Goal: Transaction & Acquisition: Purchase product/service

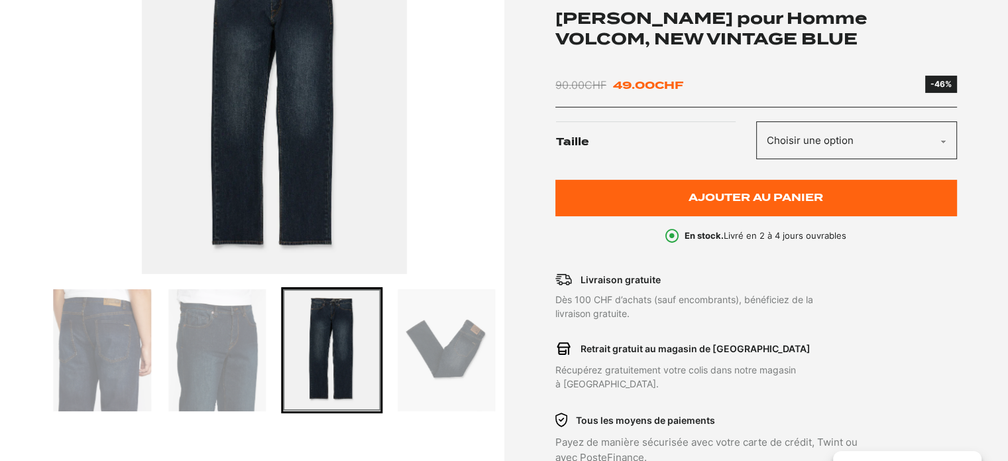
scroll to position [265, 0]
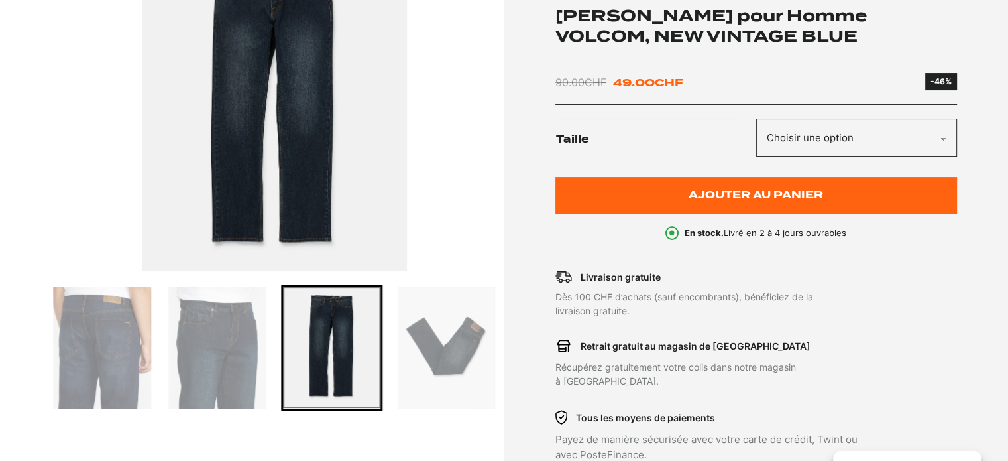
click at [115, 345] on img "Go to slide 4" at bounding box center [102, 347] width 97 height 122
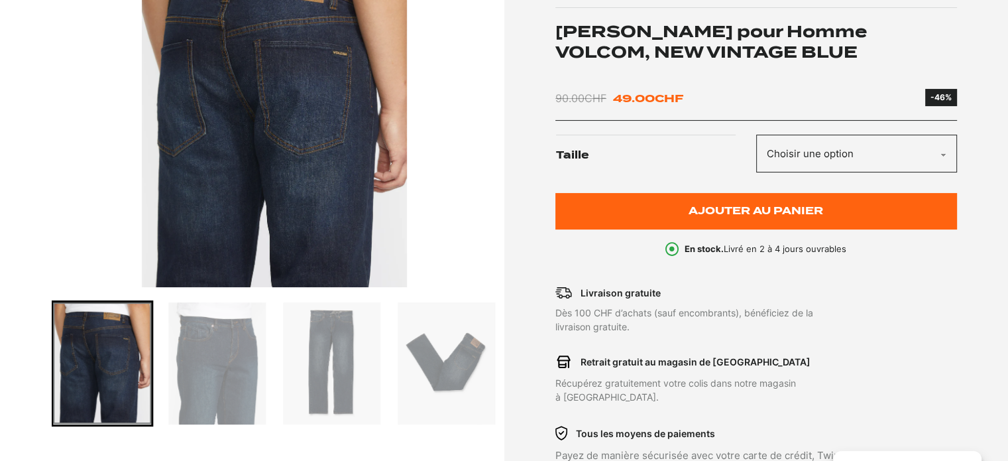
scroll to position [398, 0]
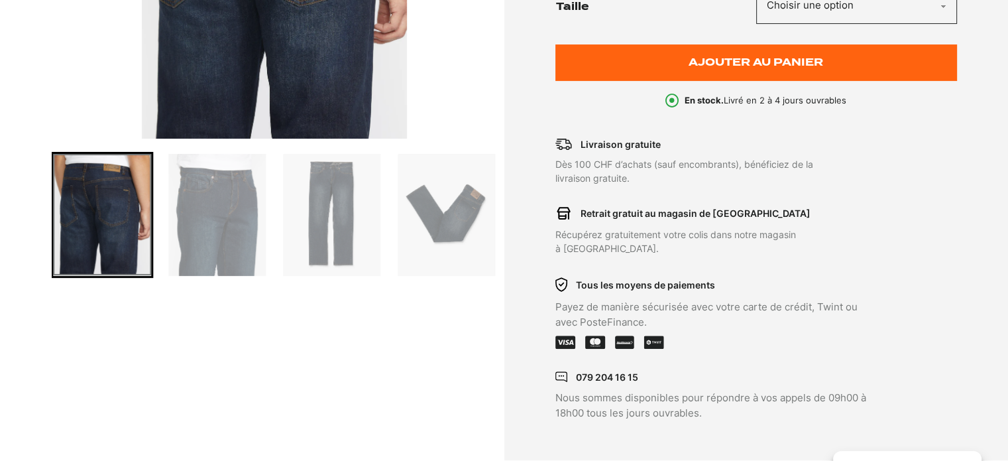
click at [196, 231] on img "Go to slide 5" at bounding box center [216, 215] width 97 height 122
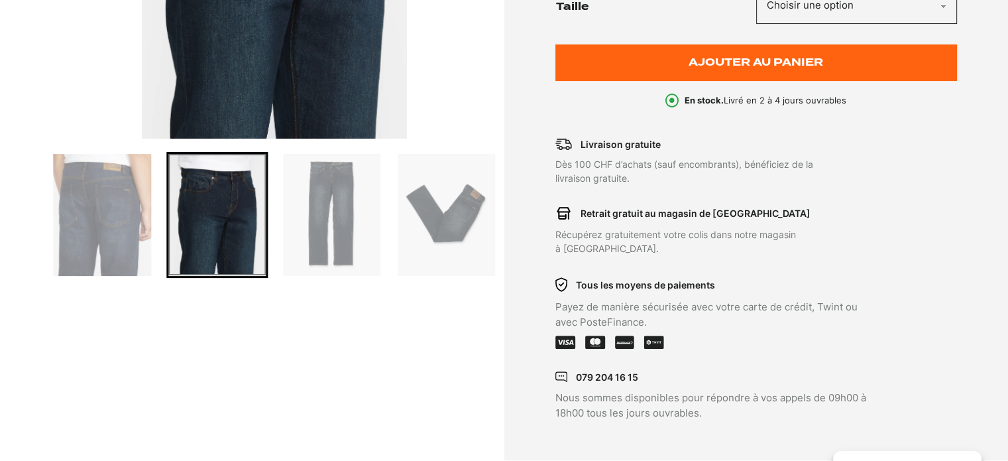
click at [320, 227] on img "Go to slide 6" at bounding box center [331, 215] width 97 height 122
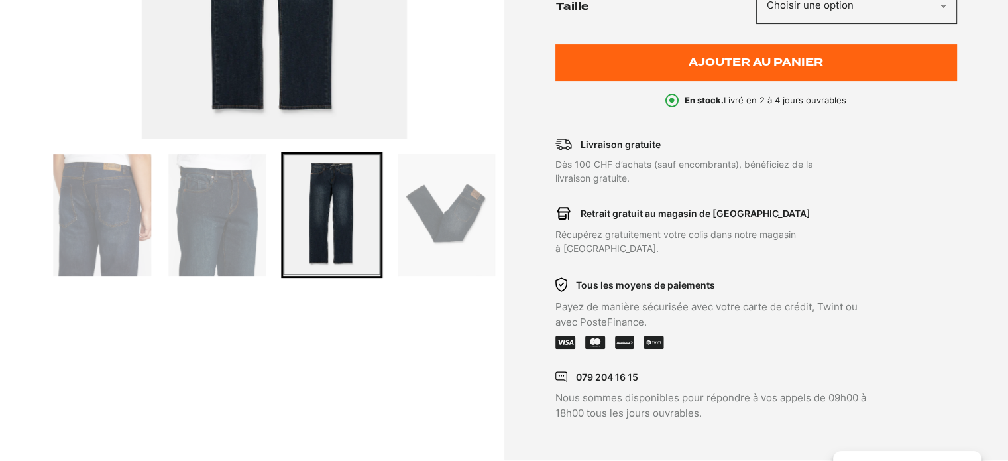
click at [408, 212] on img "Go to slide 7" at bounding box center [446, 215] width 97 height 122
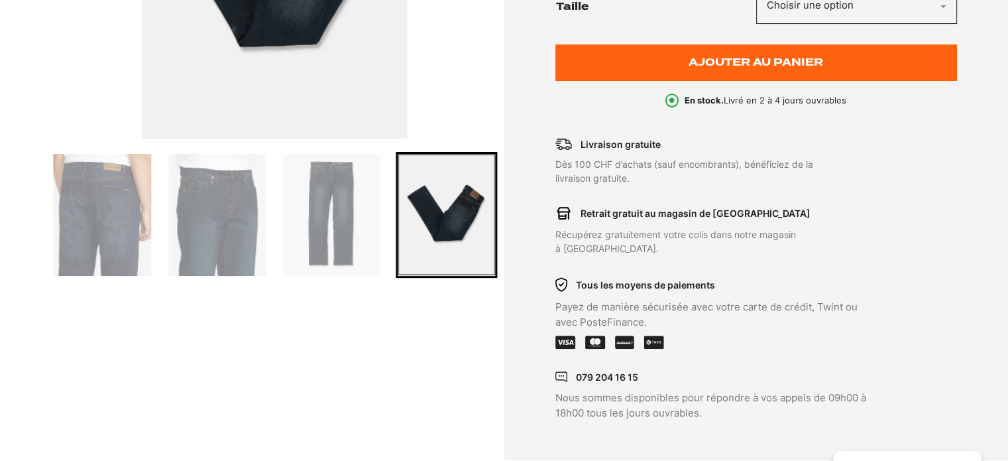
click at [73, 213] on img "Go to slide 4" at bounding box center [102, 215] width 97 height 122
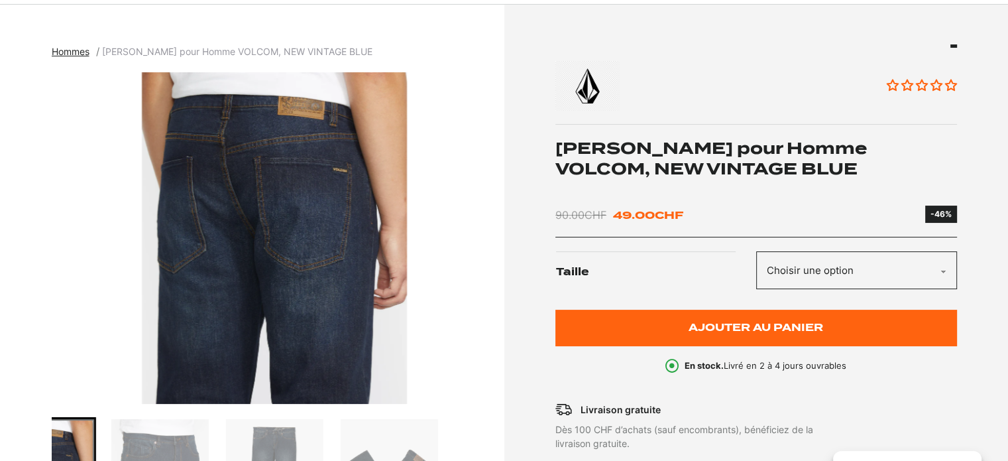
scroll to position [0, 0]
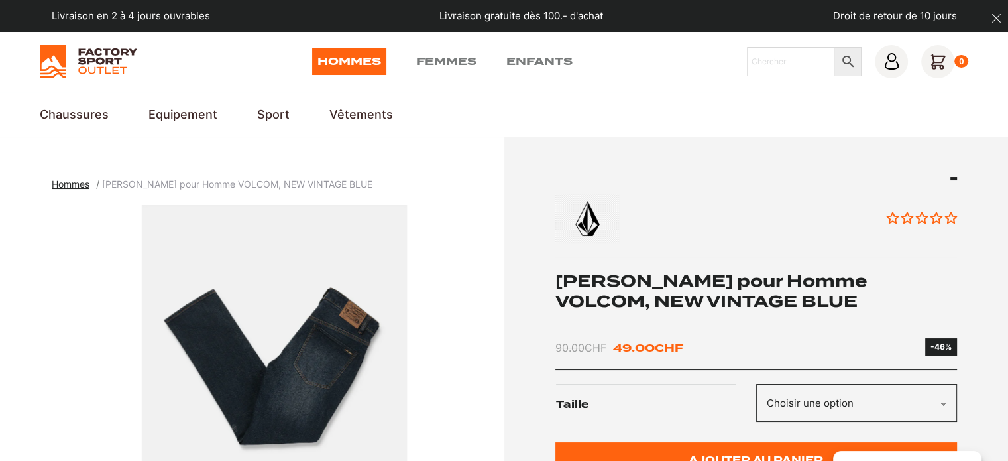
click at [66, 339] on img "7 of 7" at bounding box center [275, 371] width 446 height 332
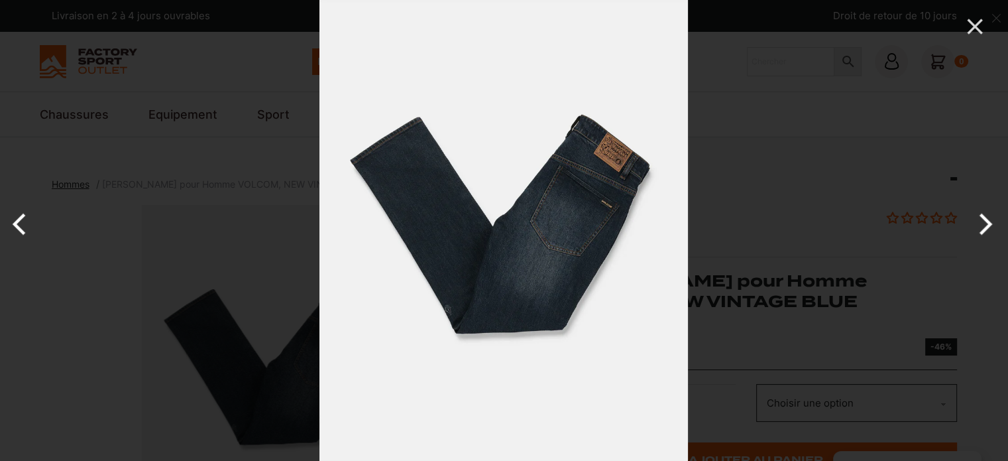
click at [16, 223] on button "Previous" at bounding box center [25, 224] width 50 height 66
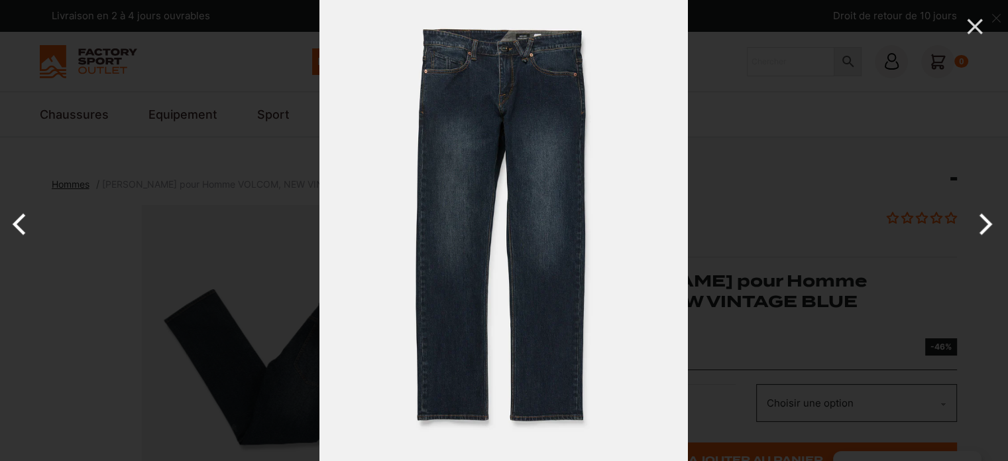
click at [16, 223] on button "Previous" at bounding box center [25, 224] width 50 height 66
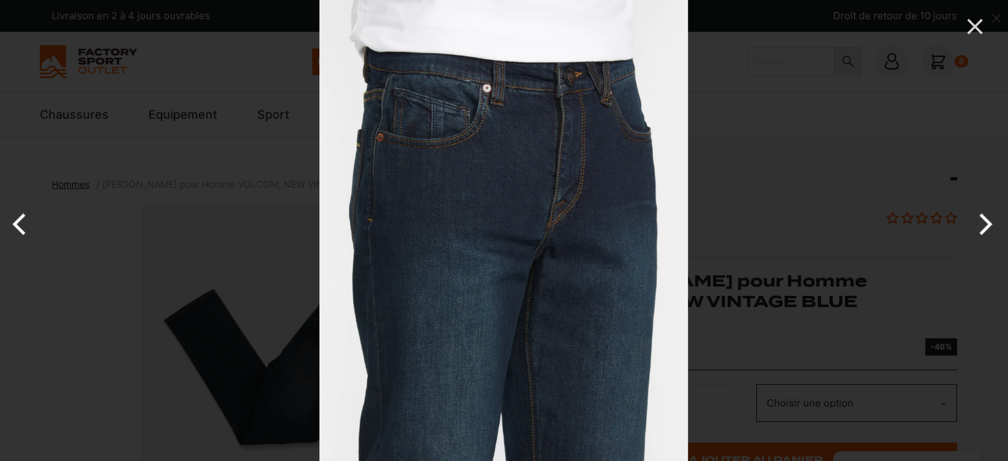
click at [16, 223] on button "Previous" at bounding box center [25, 224] width 50 height 66
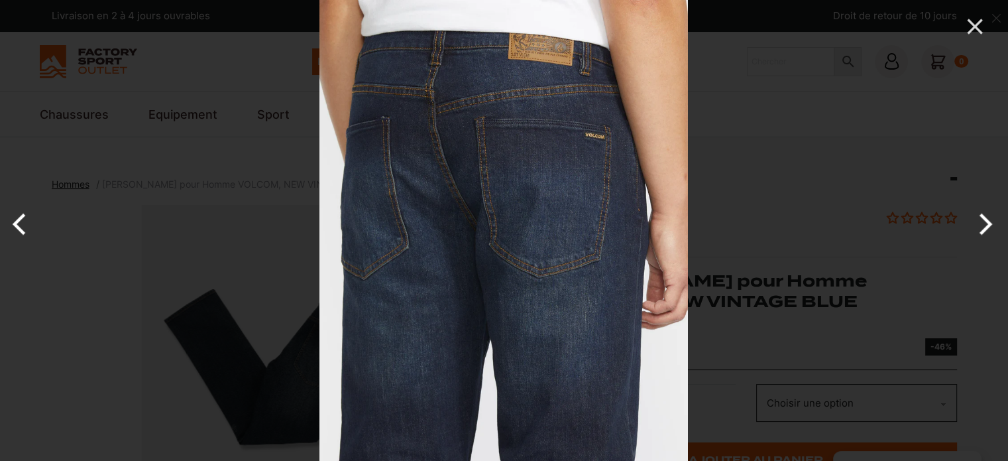
click at [16, 223] on button "Previous" at bounding box center [25, 224] width 50 height 66
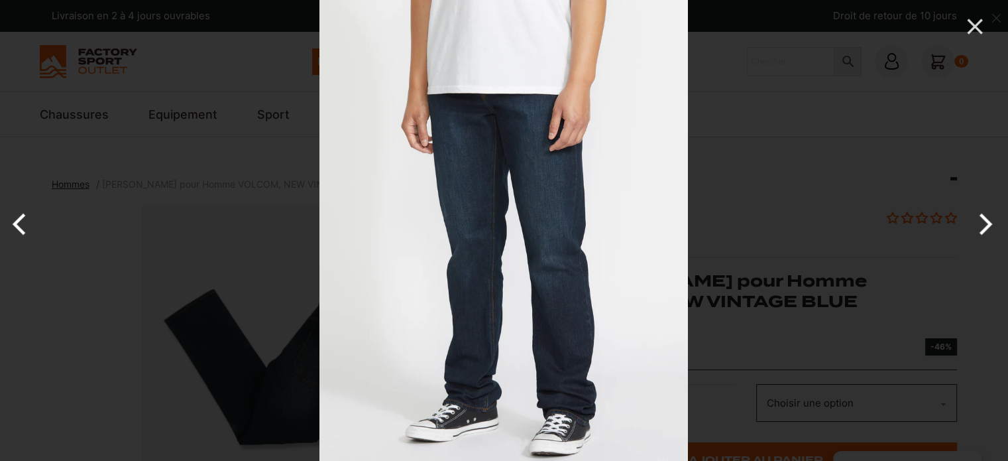
click at [14, 223] on button "Previous" at bounding box center [25, 224] width 50 height 66
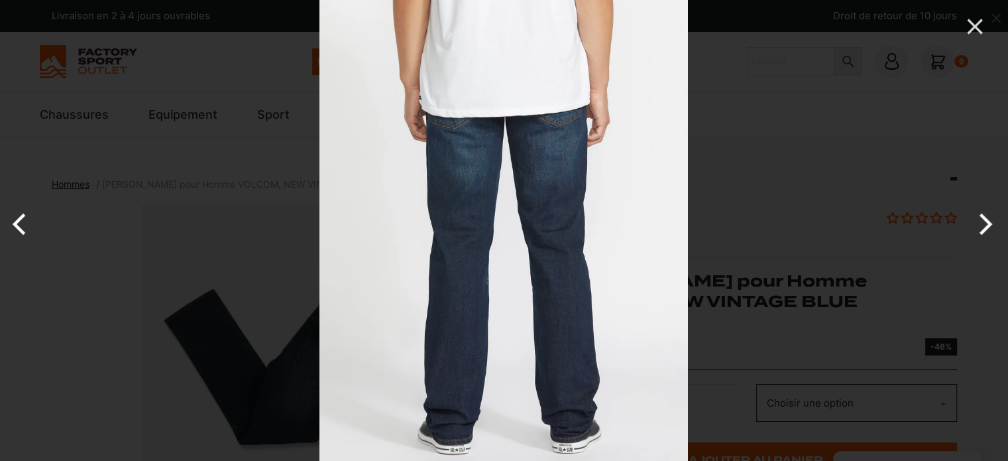
click at [14, 223] on button "Previous" at bounding box center [25, 224] width 50 height 66
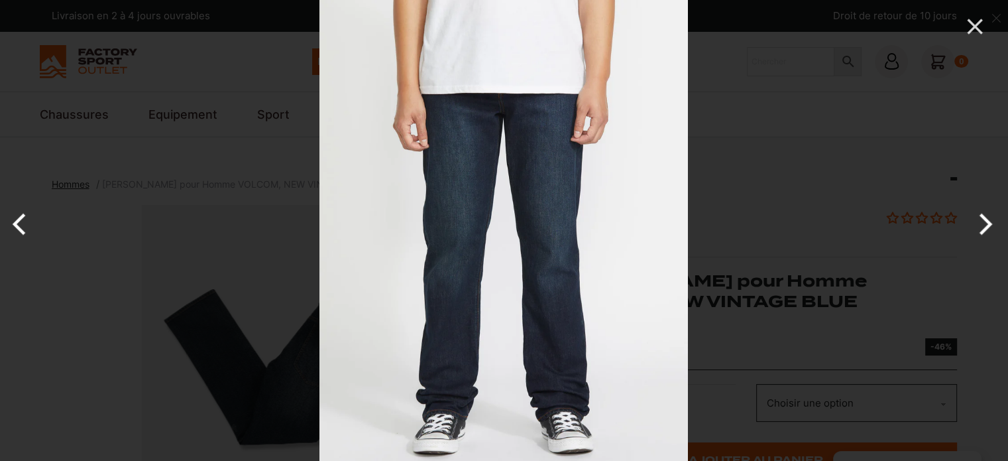
click at [14, 223] on button "Previous" at bounding box center [25, 224] width 50 height 66
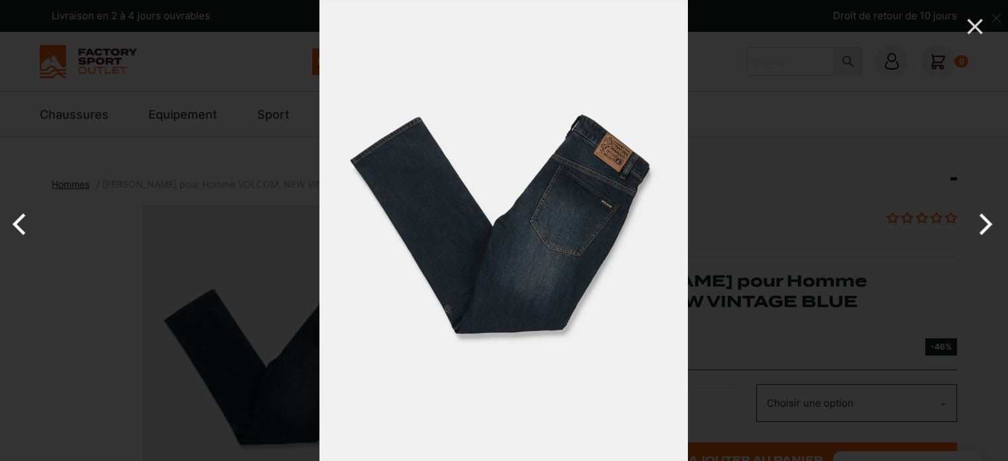
click at [14, 223] on button "Previous" at bounding box center [25, 224] width 50 height 66
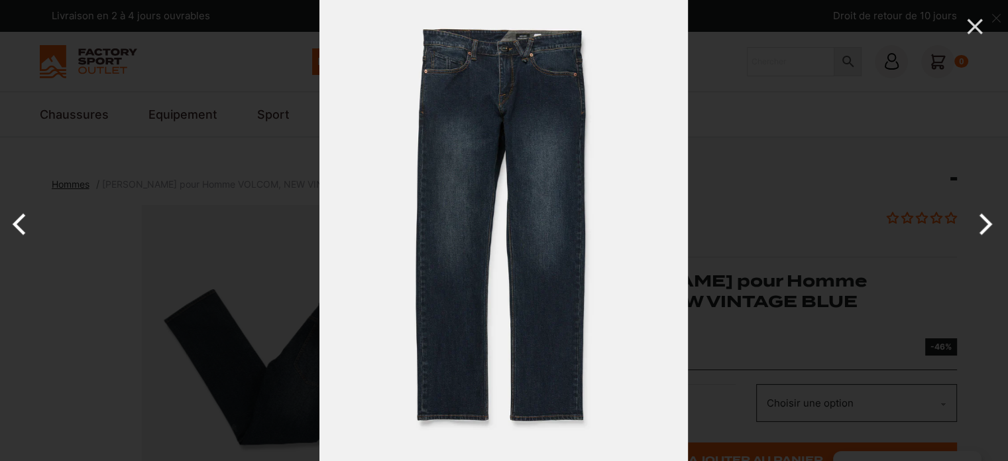
click at [14, 223] on button "Previous" at bounding box center [25, 224] width 50 height 66
click at [14, 224] on button "Previous" at bounding box center [25, 224] width 50 height 66
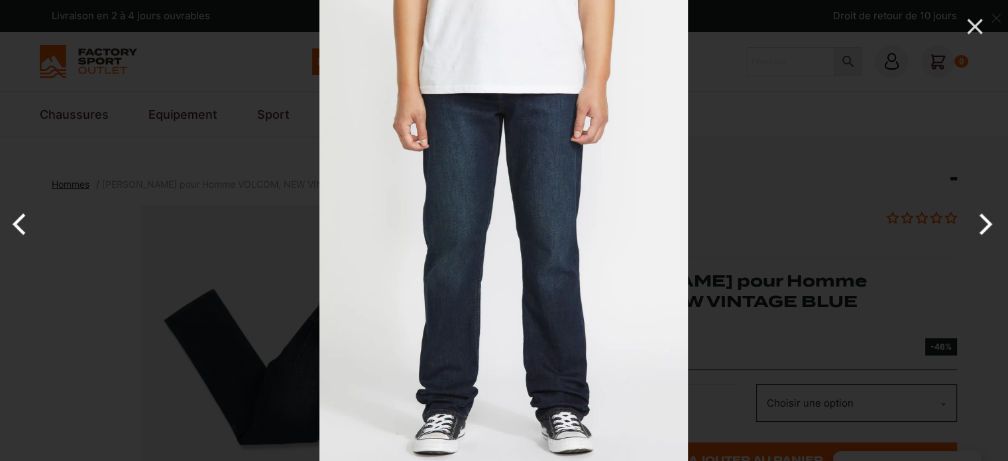
click at [15, 224] on button "Previous" at bounding box center [25, 224] width 50 height 66
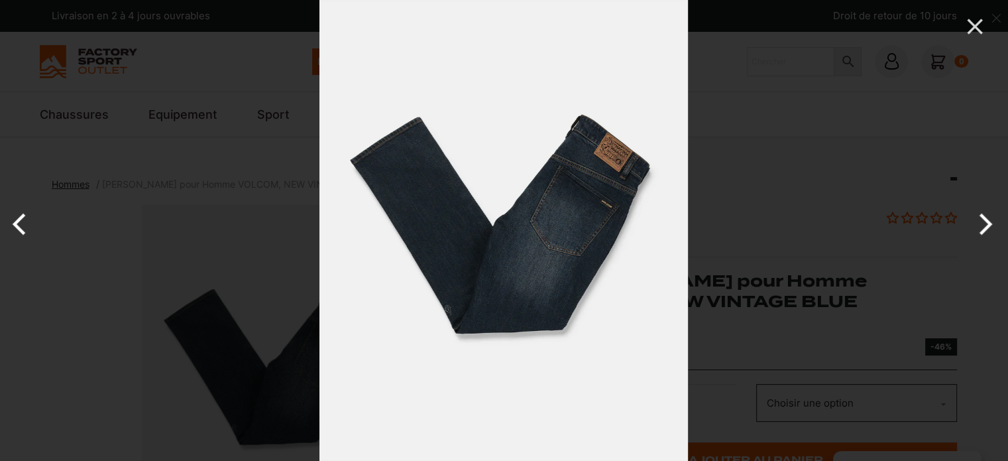
click at [15, 223] on button "Previous" at bounding box center [25, 224] width 50 height 66
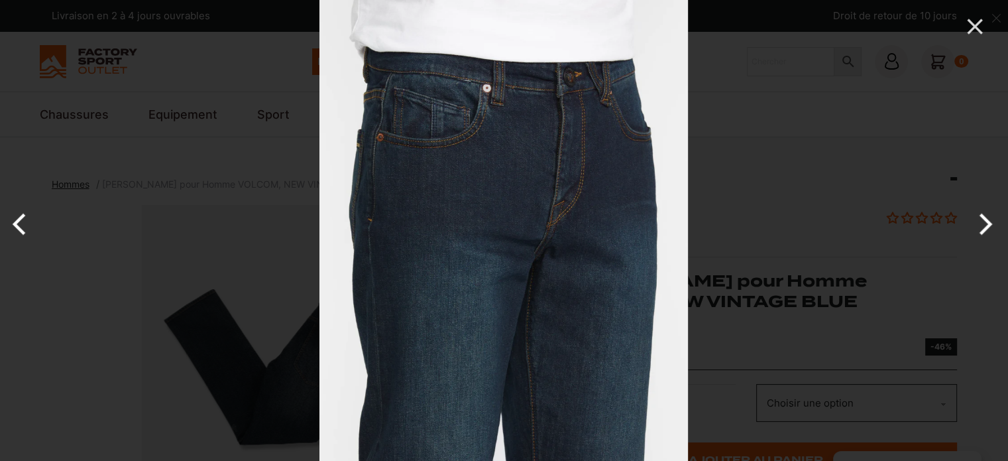
click at [16, 222] on button "Previous" at bounding box center [25, 224] width 50 height 66
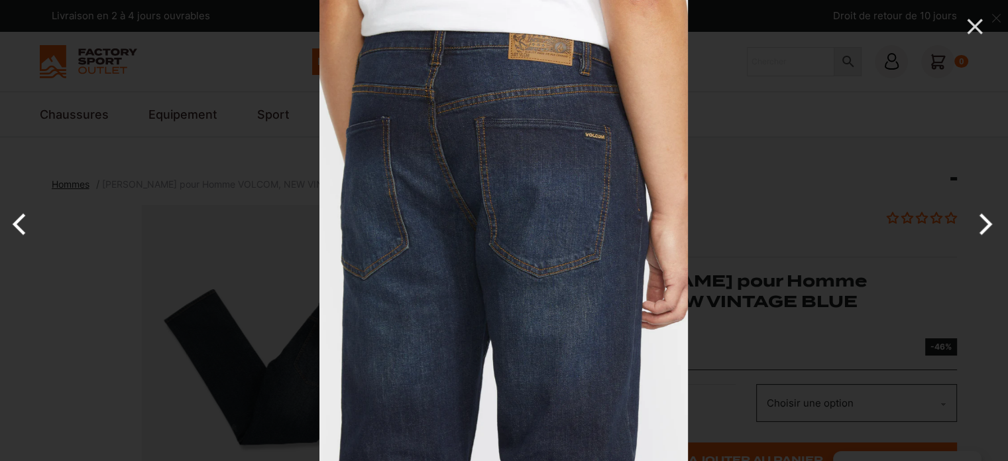
click at [16, 222] on button "Previous" at bounding box center [25, 224] width 50 height 66
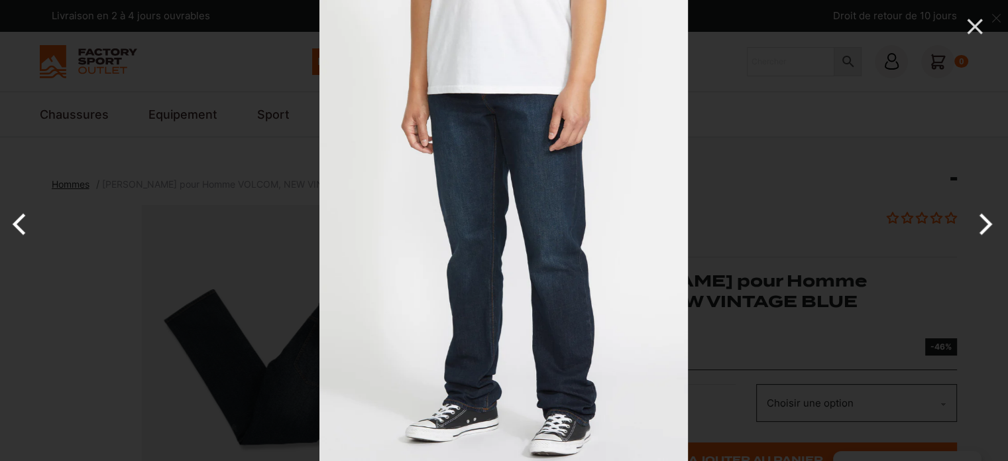
click at [16, 222] on button "Previous" at bounding box center [25, 224] width 50 height 66
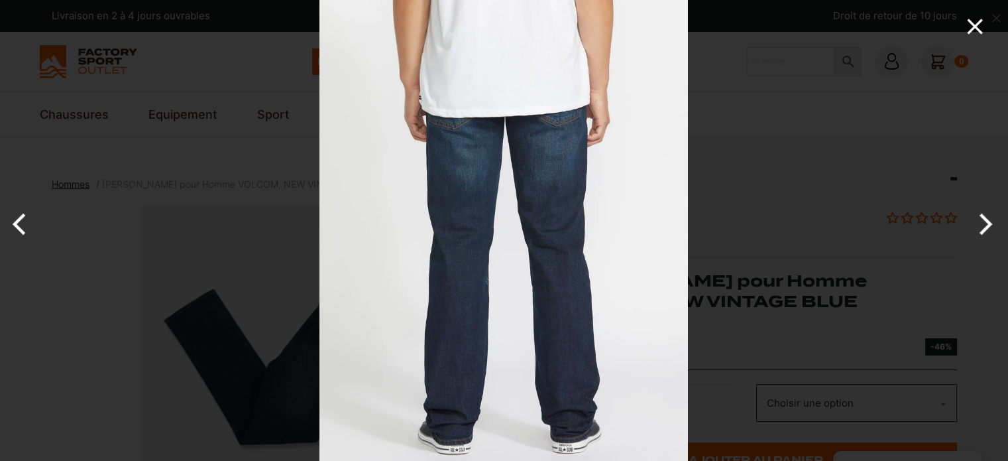
click at [973, 21] on icon "Close" at bounding box center [975, 26] width 27 height 27
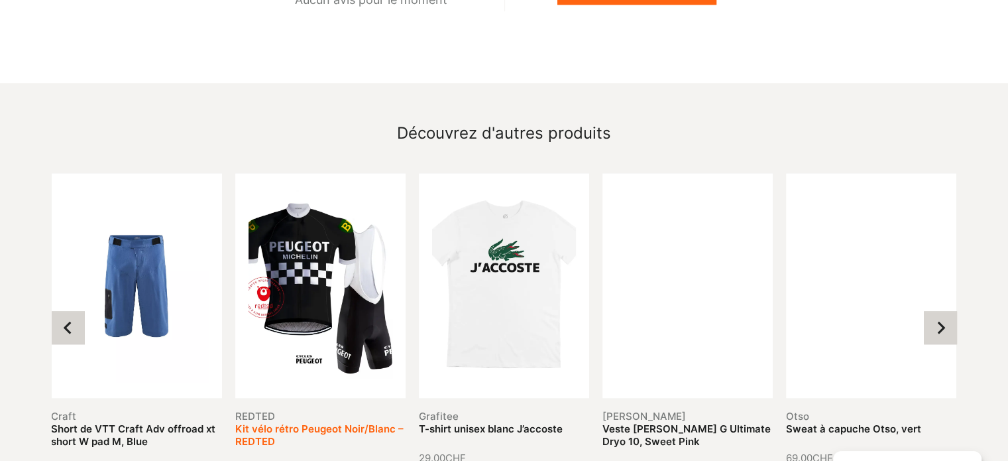
scroll to position [1260, 0]
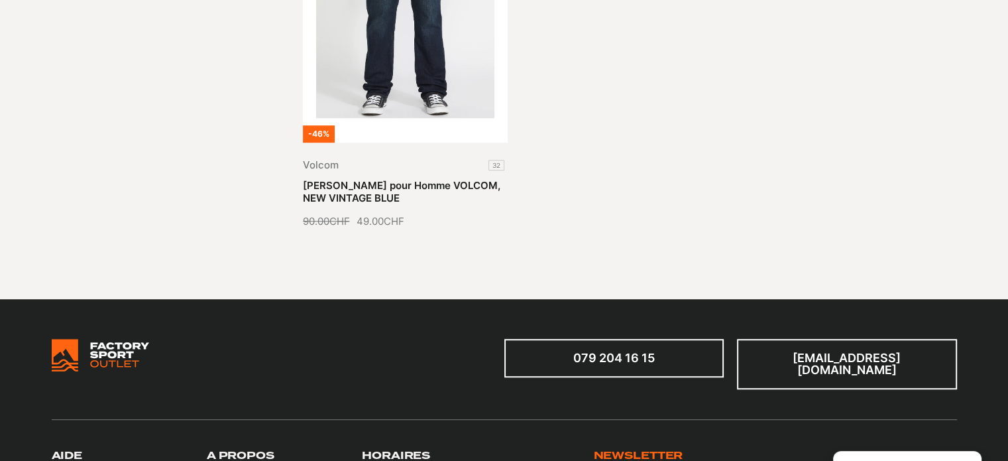
scroll to position [862, 0]
